Goal: Transaction & Acquisition: Purchase product/service

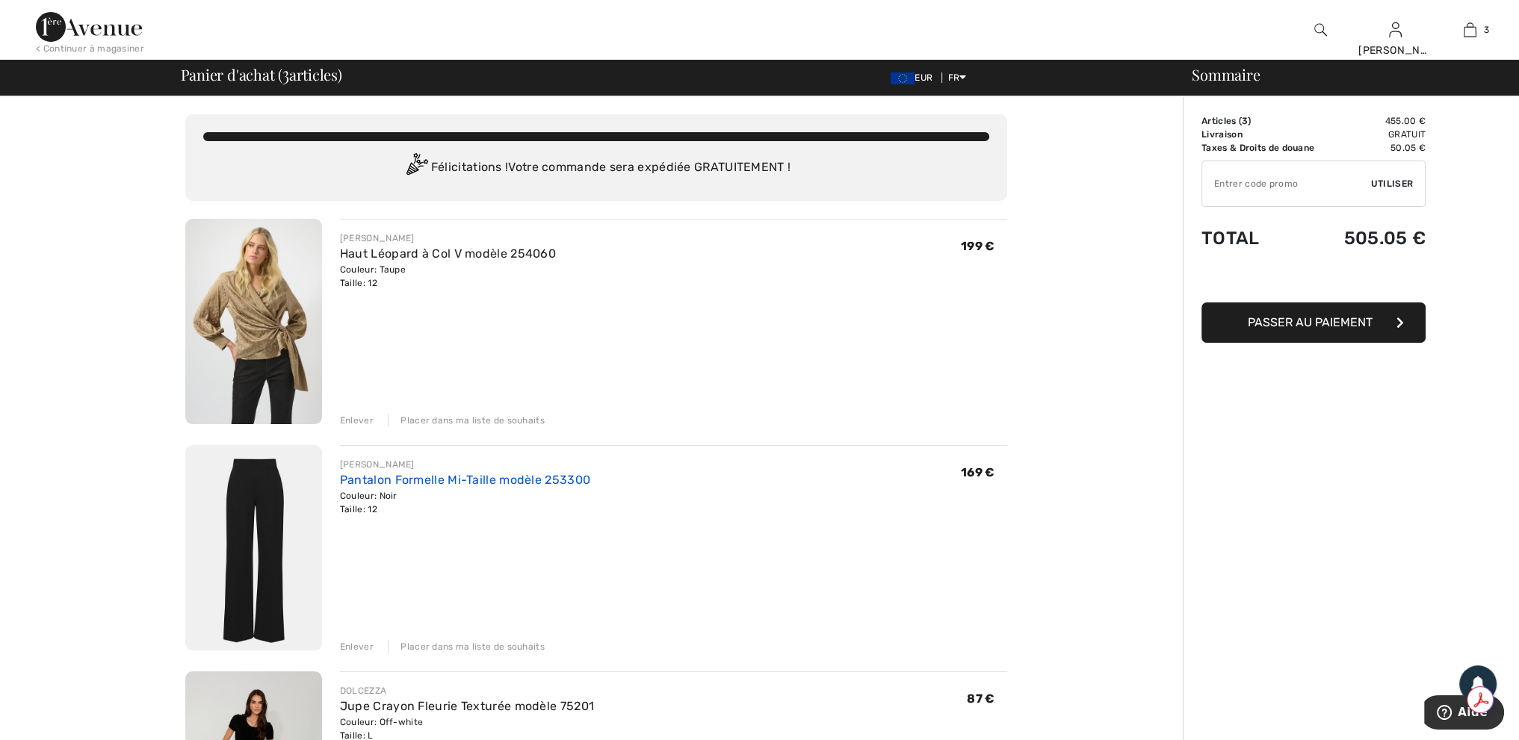
click at [495, 478] on link "Pantalon Formelle Mi-Taille modèle 253300" at bounding box center [465, 480] width 250 height 14
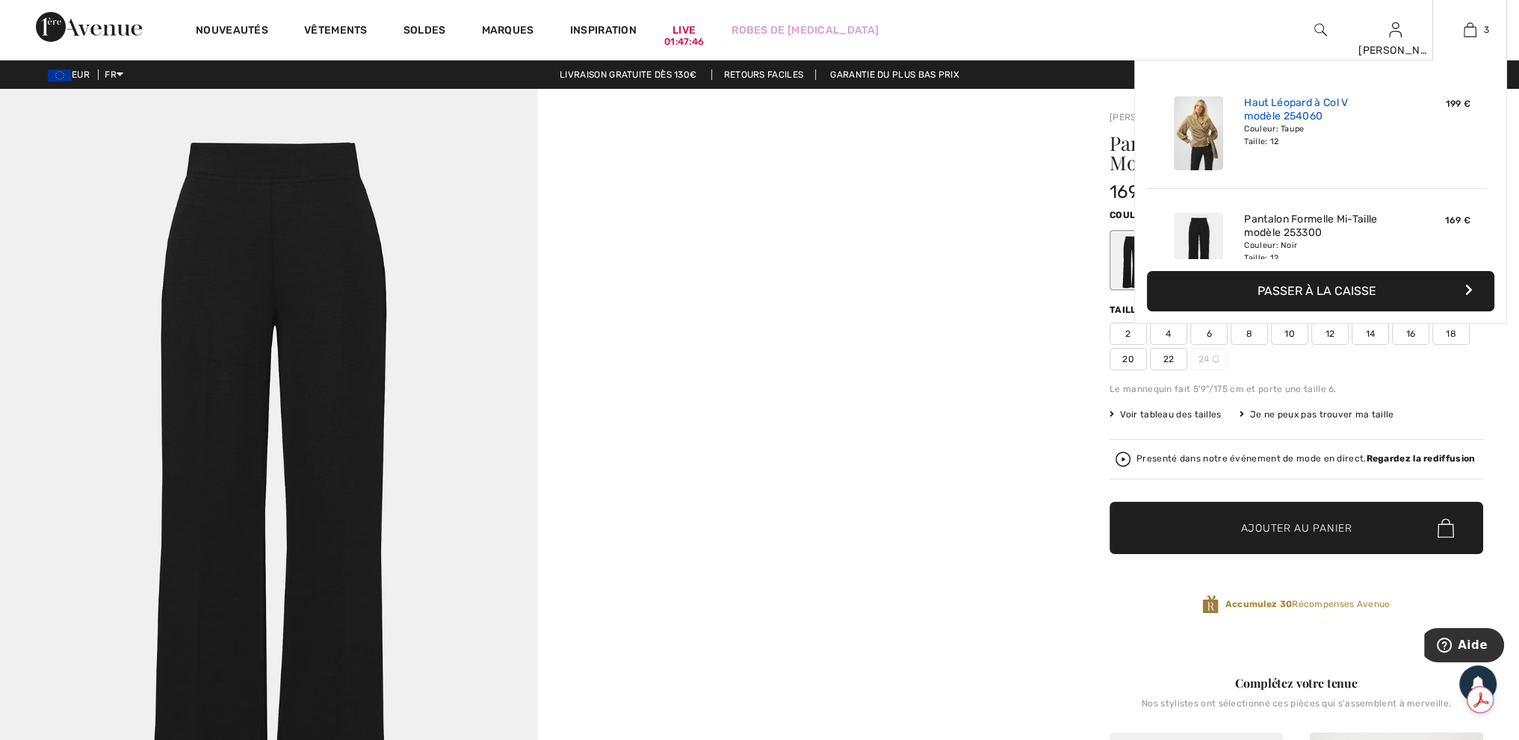
click at [1286, 108] on link "Haut Léopard à Col V modèle 254060" at bounding box center [1317, 109] width 147 height 27
